Goal: Submit feedback/report problem

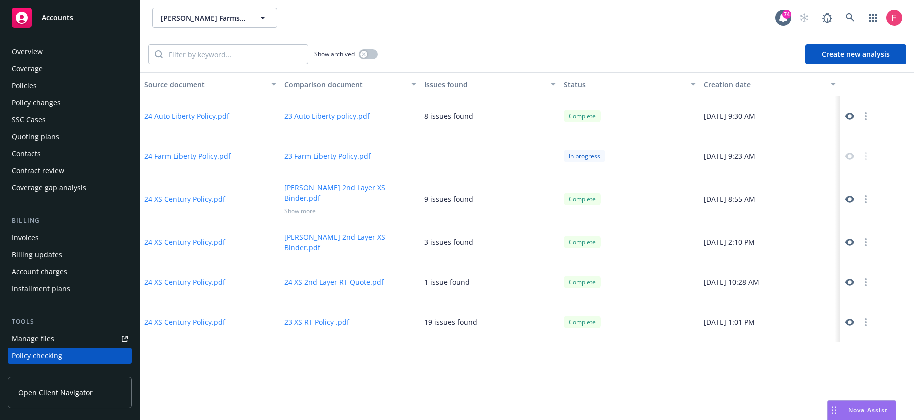
scroll to position [130, 0]
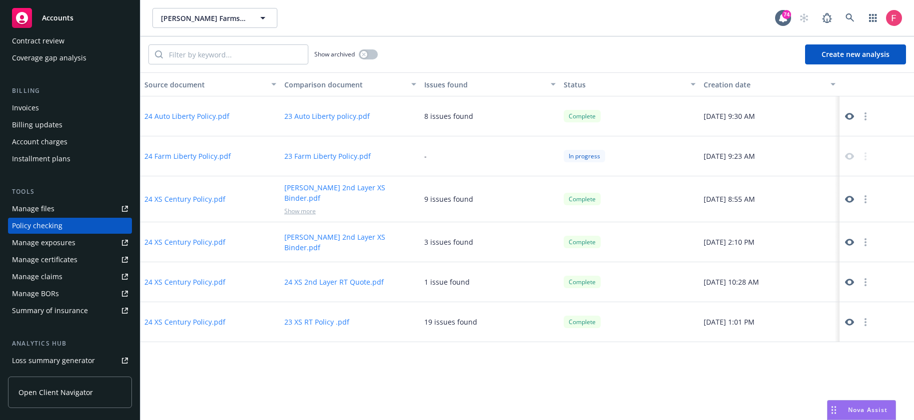
click at [845, 117] on icon at bounding box center [849, 116] width 9 height 9
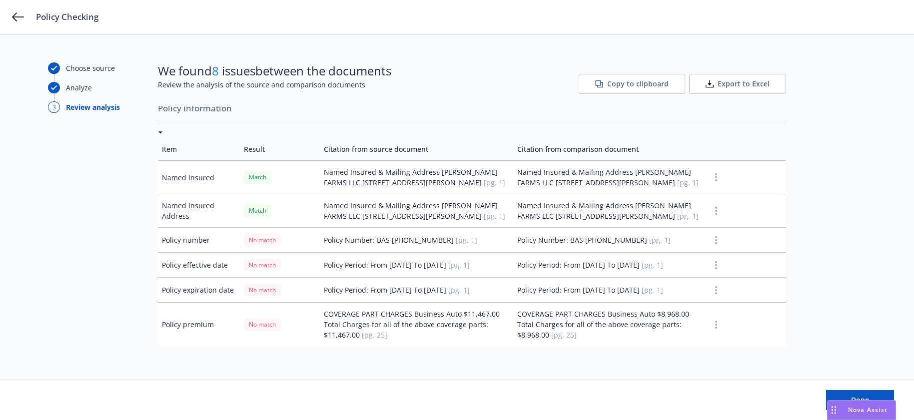
scroll to position [13, 0]
click at [710, 247] on button "button" at bounding box center [716, 241] width 12 height 12
click at [704, 281] on link "Mark as wrong" at bounding box center [708, 284] width 81 height 20
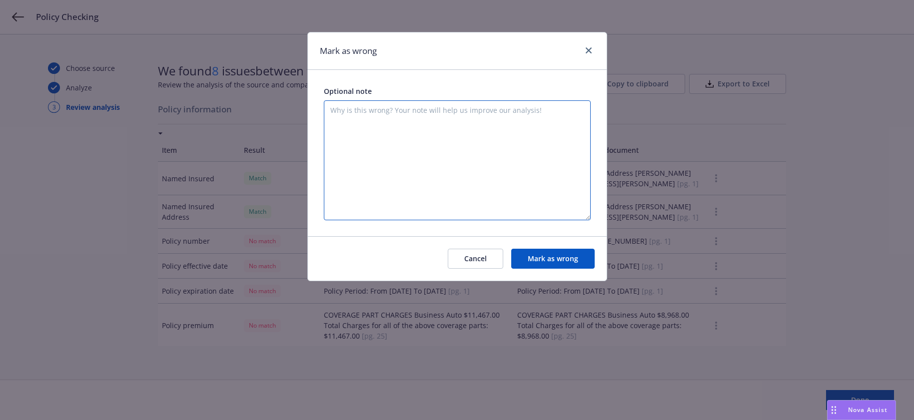
click at [462, 161] on textarea at bounding box center [457, 160] width 267 height 120
type textarea "t"
type textarea "[PERSON_NAME] test"
click at [530, 257] on button "Mark as wrong" at bounding box center [552, 259] width 83 height 20
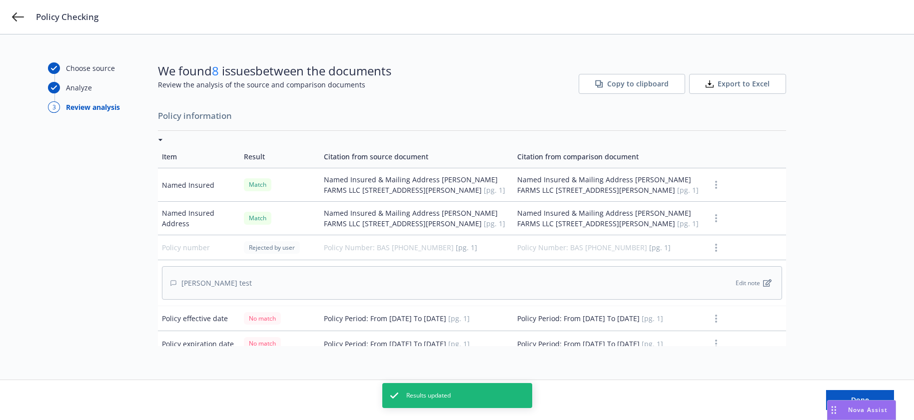
scroll to position [0, 0]
